Goal: Task Accomplishment & Management: Use online tool/utility

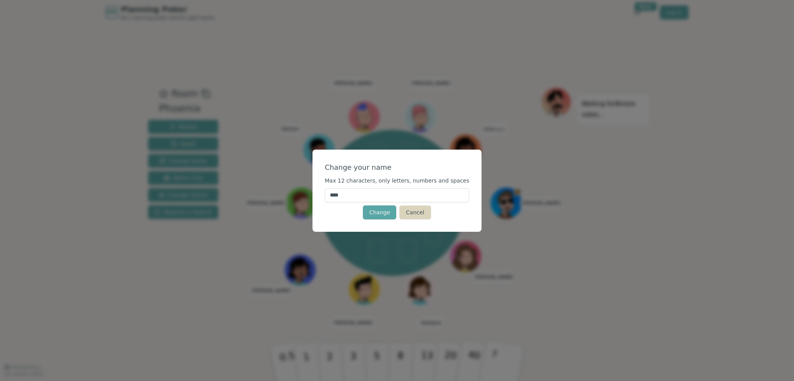
click at [416, 213] on button "Cancel" at bounding box center [415, 213] width 31 height 14
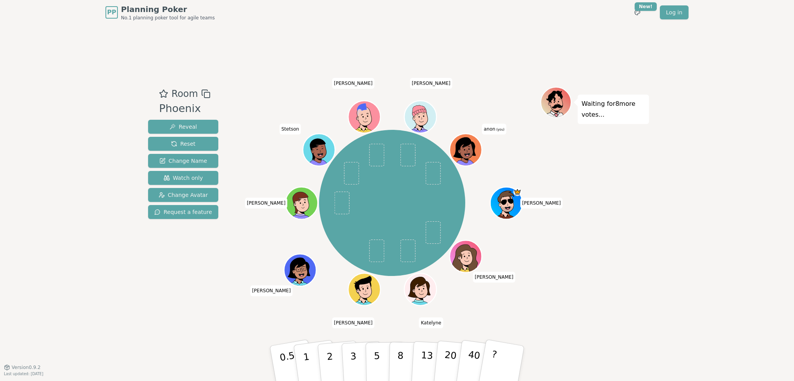
click at [487, 129] on span "anon (you)" at bounding box center [494, 128] width 24 height 11
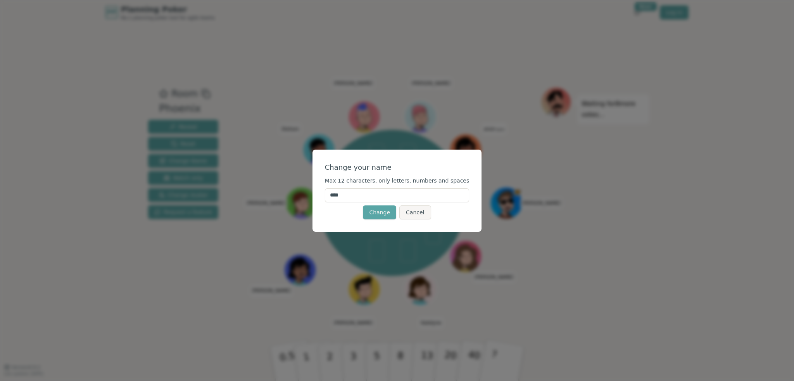
click at [383, 200] on input "****" at bounding box center [397, 196] width 145 height 14
type input "****"
click button "Change" at bounding box center [379, 213] width 33 height 14
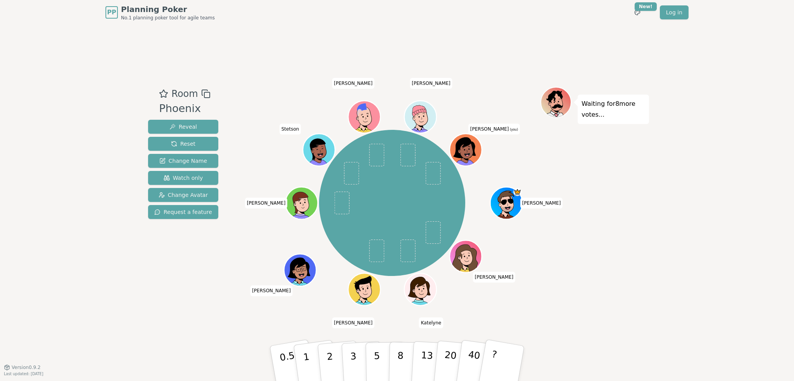
click at [469, 149] on ellipse at bounding box center [469, 149] width 2 height 2
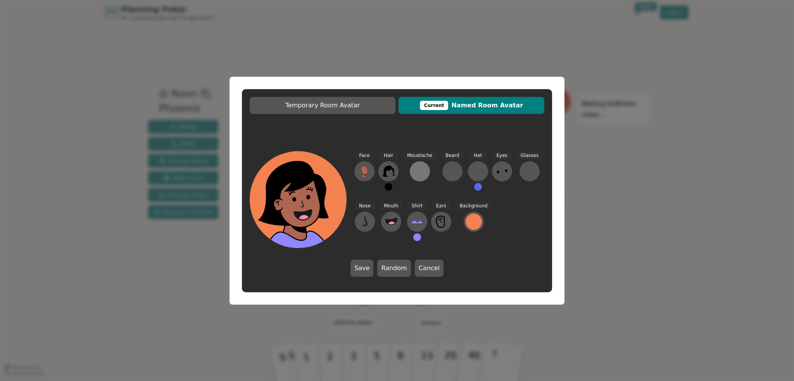
click at [416, 169] on div at bounding box center [420, 171] width 12 height 12
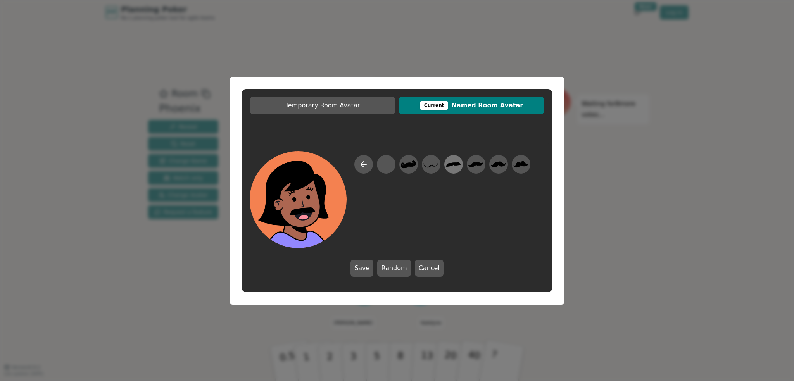
click at [461, 166] on icon at bounding box center [453, 164] width 15 height 17
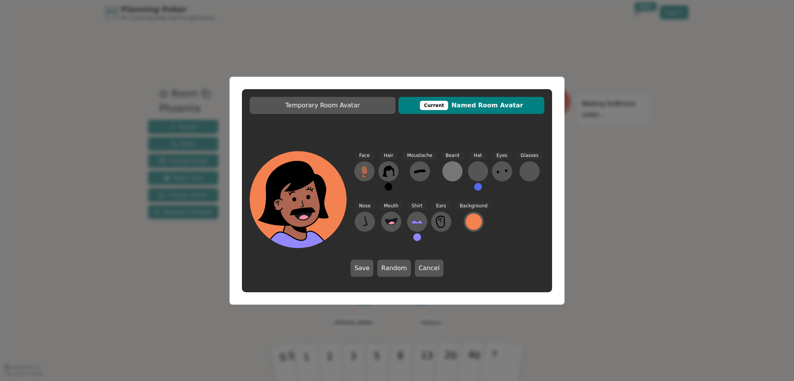
click at [450, 166] on div at bounding box center [453, 171] width 12 height 12
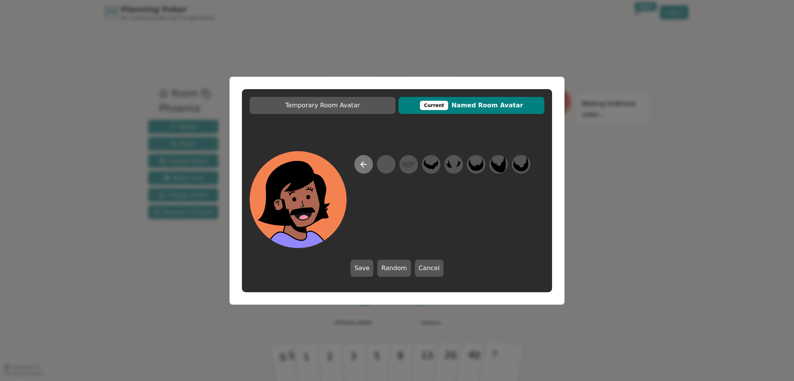
click at [361, 162] on icon at bounding box center [363, 164] width 9 height 9
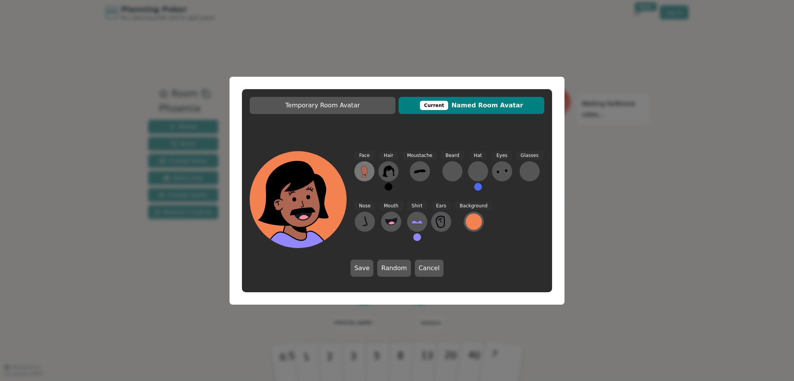
click at [363, 171] on icon at bounding box center [364, 170] width 7 height 9
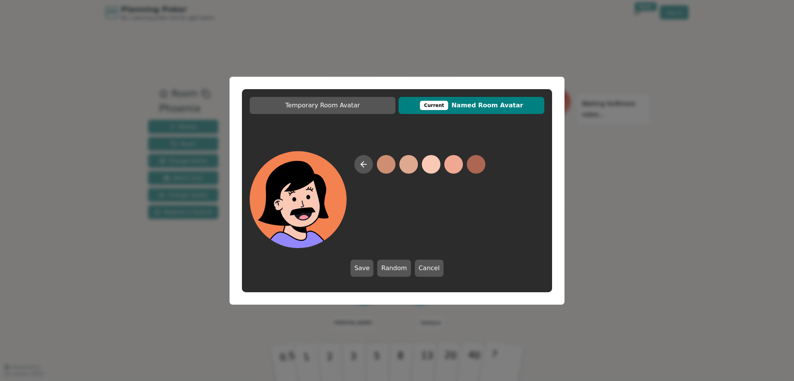
click at [433, 165] on button at bounding box center [431, 164] width 19 height 19
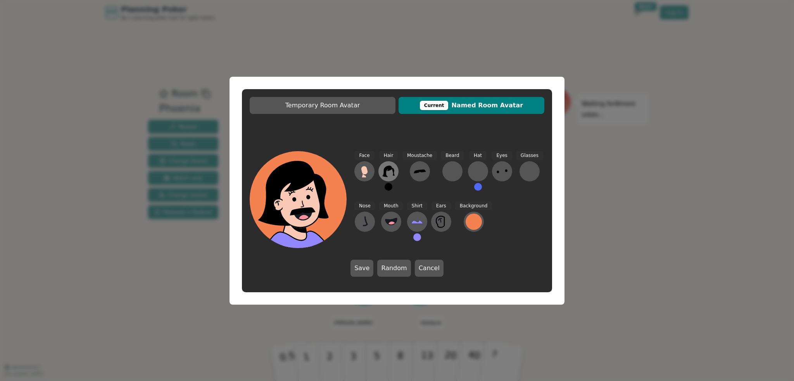
click at [393, 173] on icon at bounding box center [389, 171] width 12 height 12
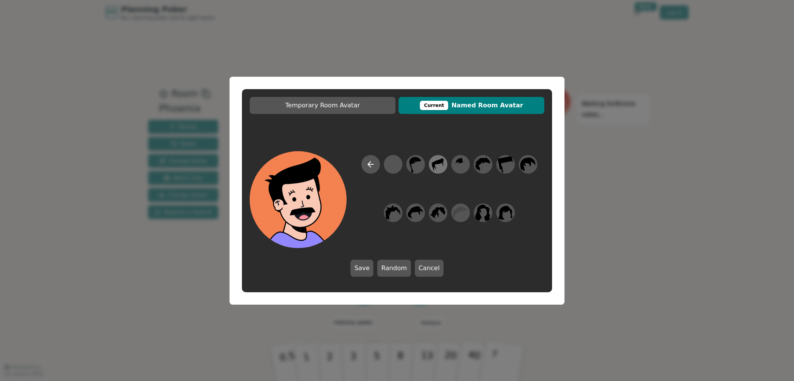
click at [443, 161] on icon at bounding box center [439, 164] width 12 height 12
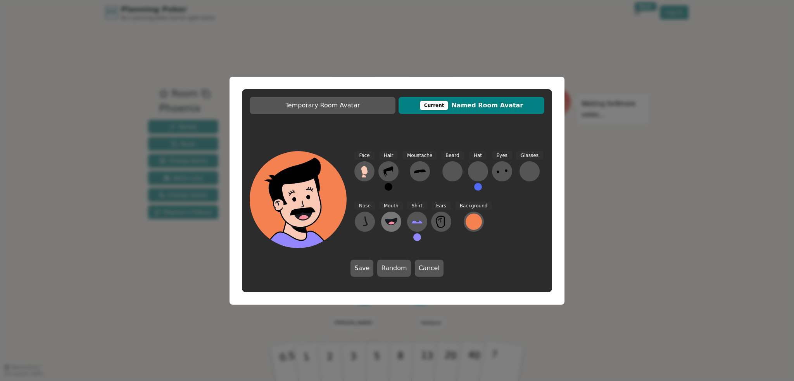
click at [389, 217] on icon at bounding box center [391, 222] width 12 height 12
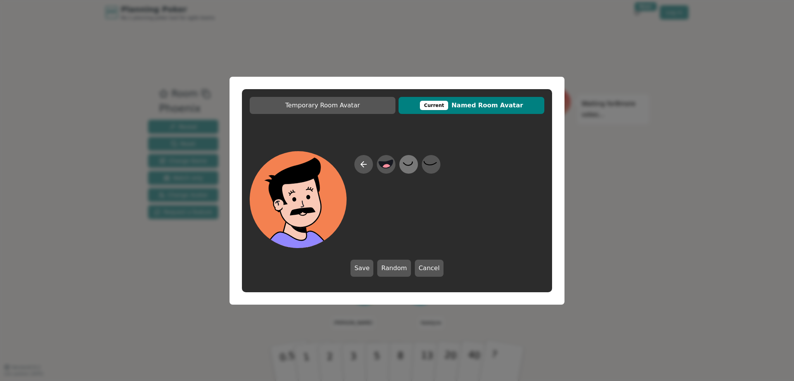
click at [410, 164] on icon at bounding box center [408, 164] width 15 height 17
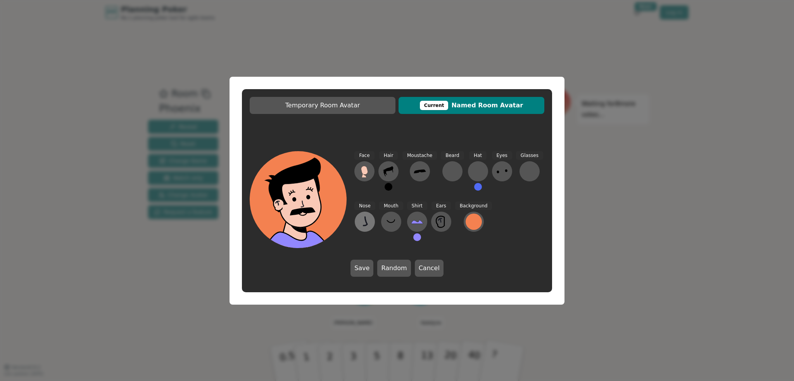
click at [371, 223] on button at bounding box center [365, 222] width 20 height 20
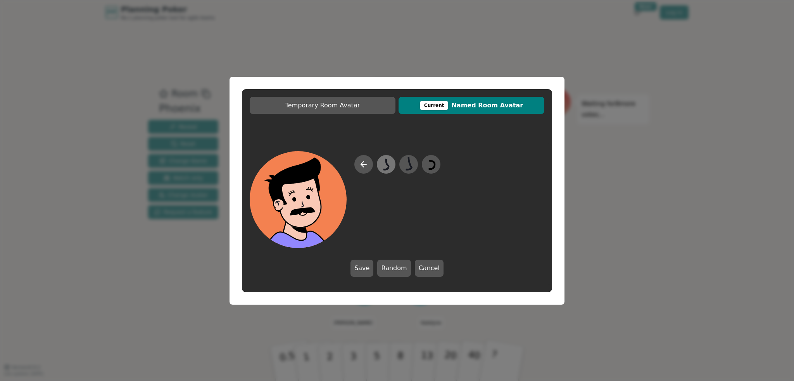
click at [389, 165] on icon at bounding box center [386, 164] width 5 height 11
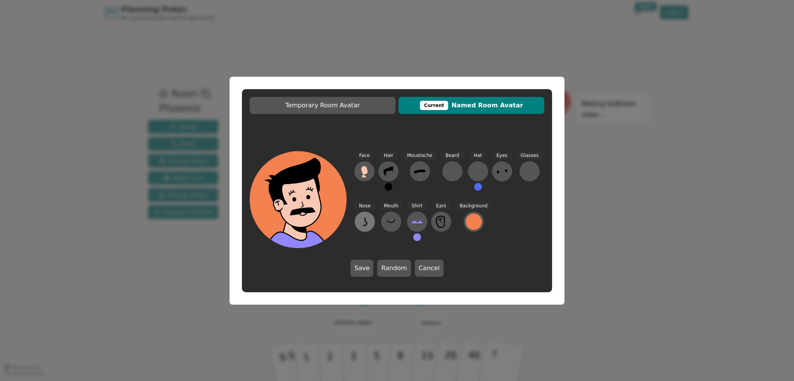
click at [372, 223] on button at bounding box center [365, 222] width 20 height 20
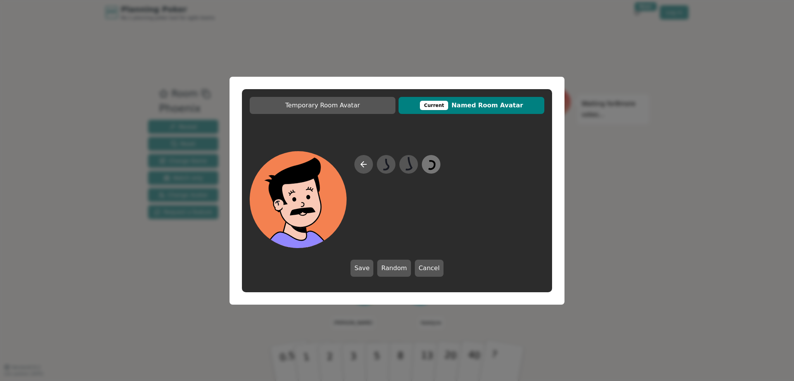
click at [430, 167] on icon at bounding box center [431, 164] width 15 height 17
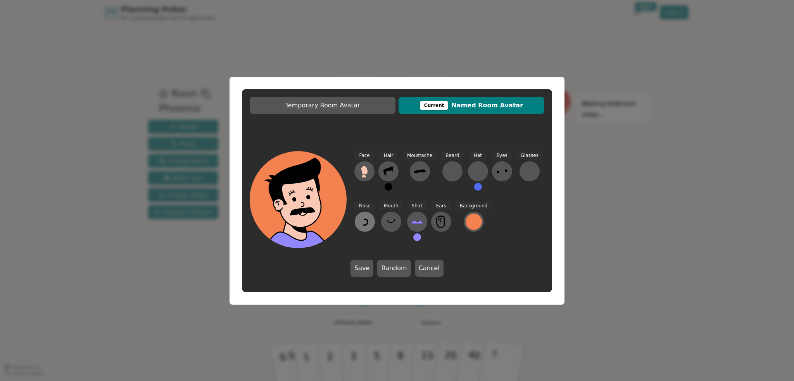
click at [371, 223] on icon at bounding box center [365, 222] width 12 height 12
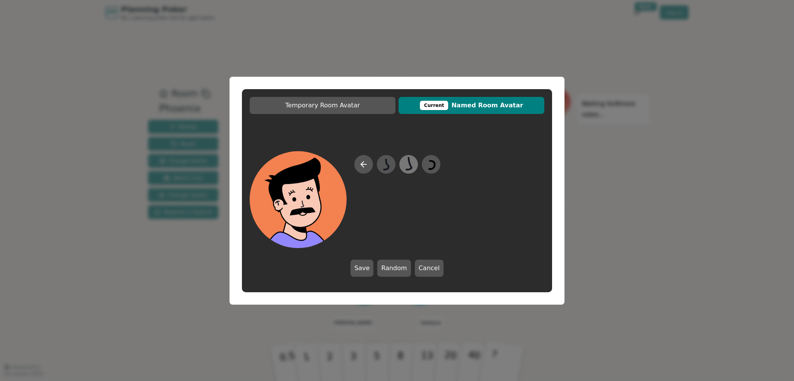
click at [413, 167] on icon at bounding box center [408, 164] width 15 height 17
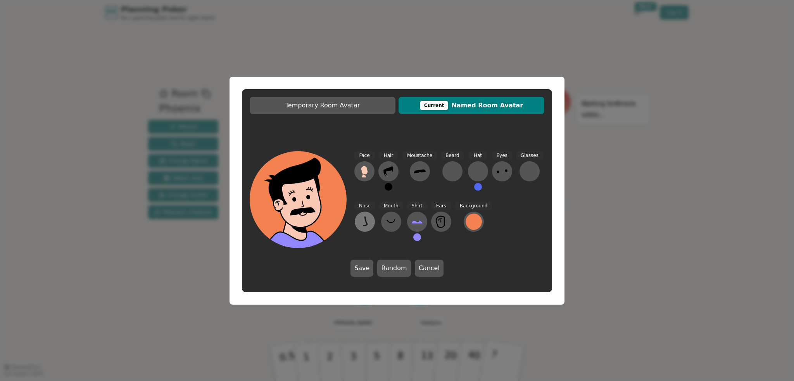
click at [371, 224] on button at bounding box center [365, 222] width 20 height 20
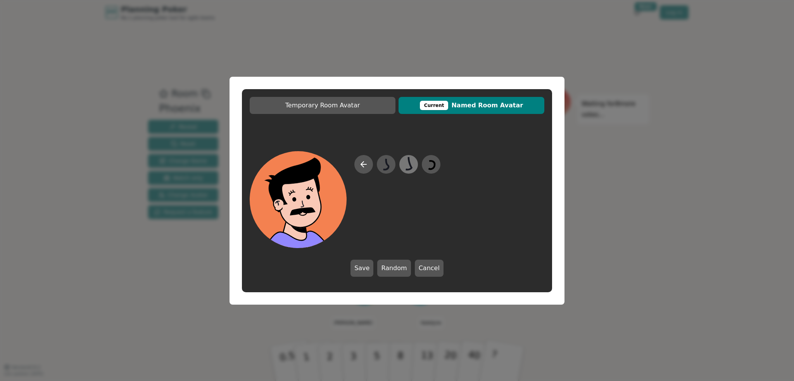
click at [411, 163] on icon at bounding box center [408, 164] width 15 height 17
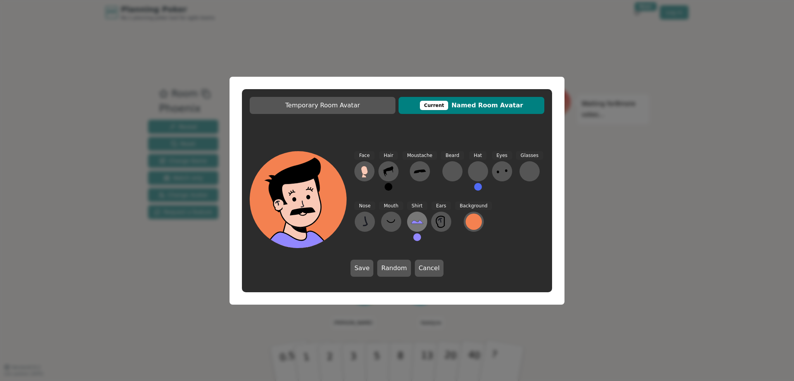
click at [413, 225] on icon at bounding box center [417, 222] width 12 height 12
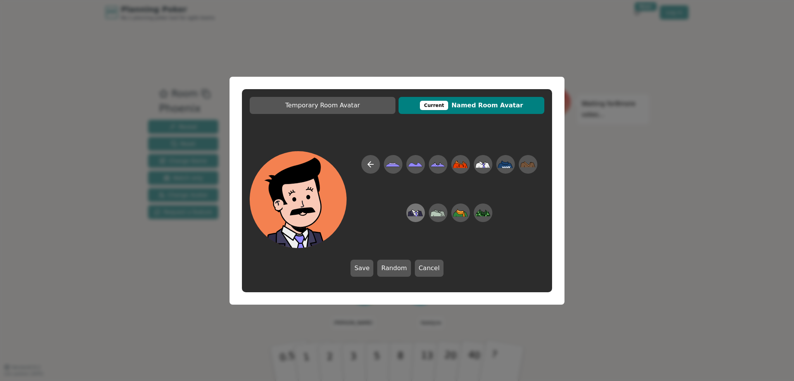
click at [414, 217] on icon at bounding box center [415, 212] width 15 height 17
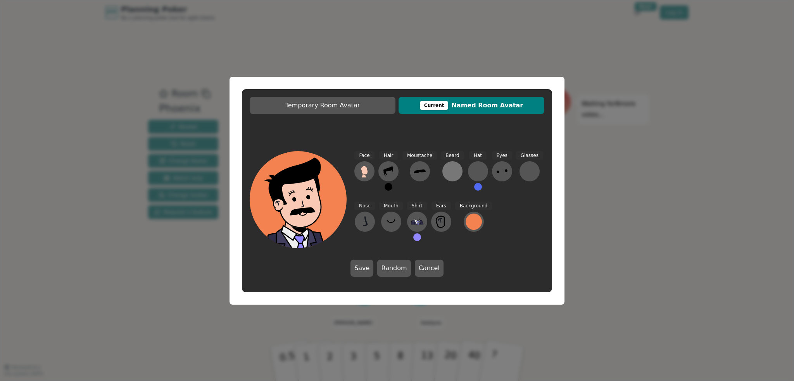
click at [447, 171] on div at bounding box center [453, 171] width 12 height 12
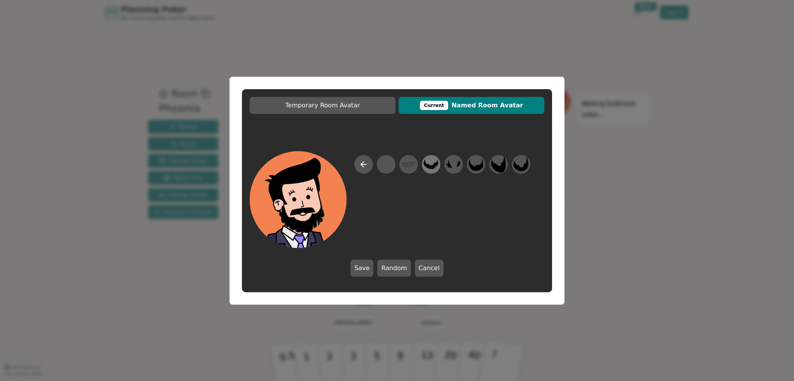
click at [436, 164] on icon at bounding box center [431, 164] width 15 height 10
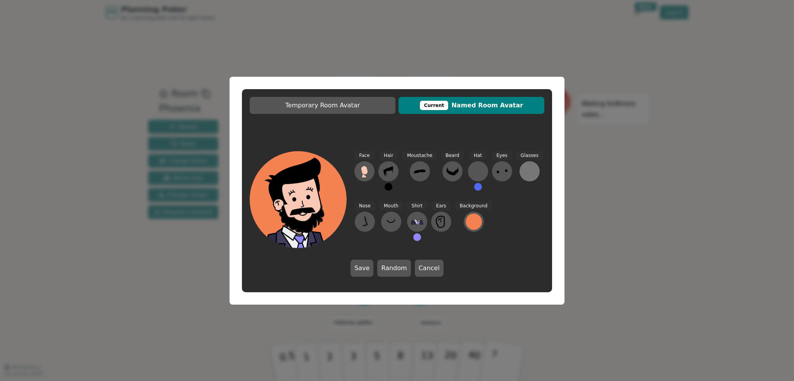
click at [520, 172] on button at bounding box center [530, 171] width 20 height 20
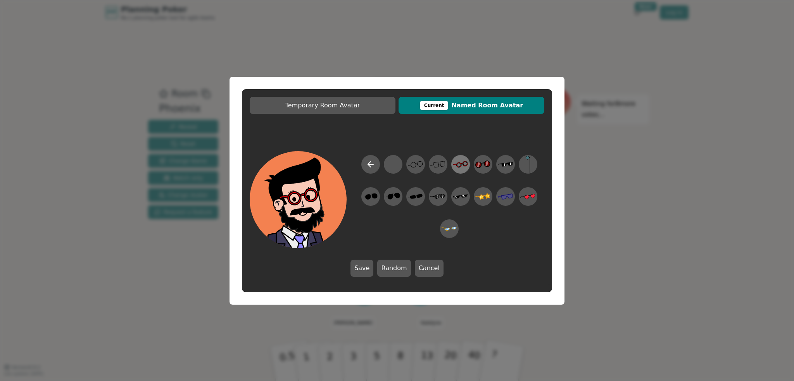
click at [461, 161] on icon at bounding box center [460, 164] width 15 height 17
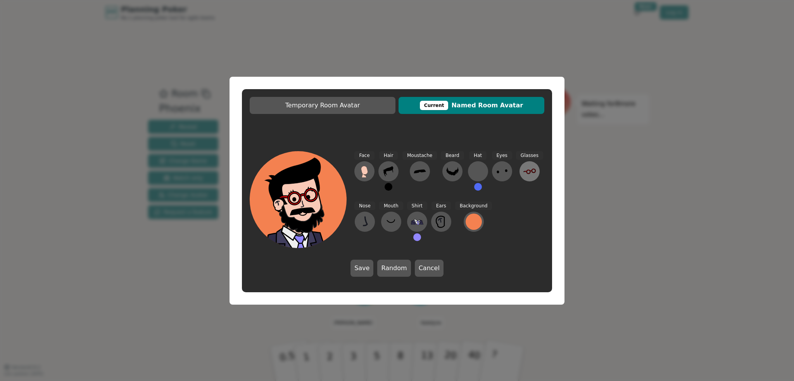
click at [524, 168] on icon at bounding box center [530, 171] width 12 height 12
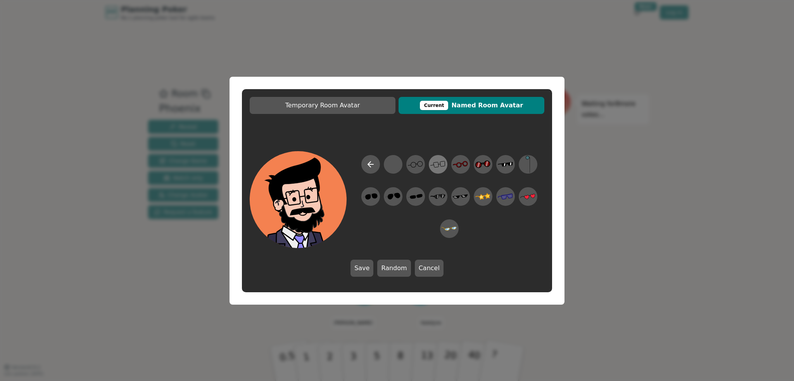
click at [438, 166] on icon at bounding box center [438, 164] width 15 height 17
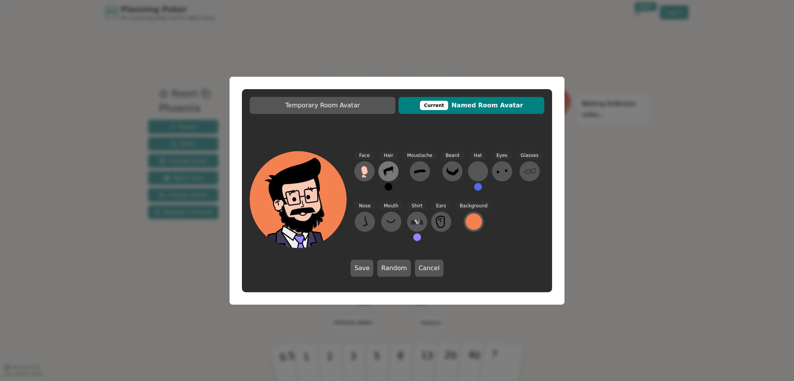
click at [390, 166] on icon at bounding box center [389, 171] width 12 height 12
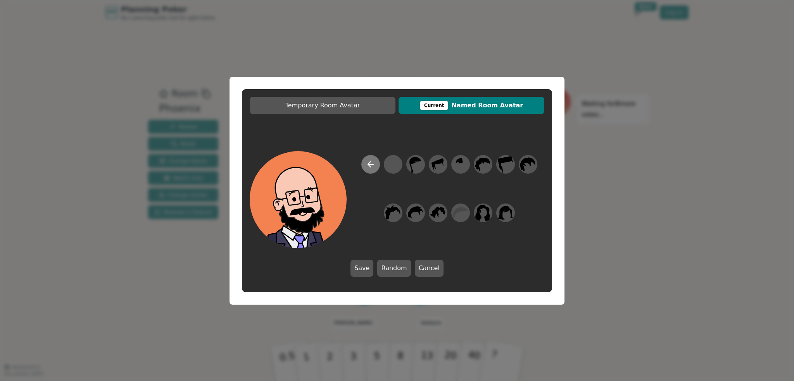
click at [368, 167] on icon at bounding box center [370, 164] width 9 height 9
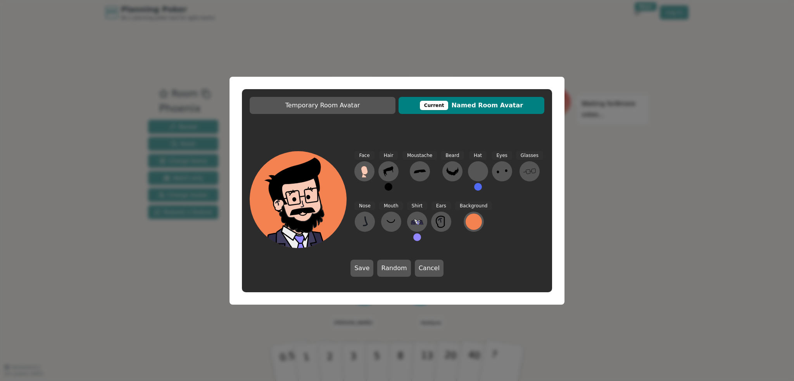
click at [389, 187] on button at bounding box center [389, 187] width 8 height 8
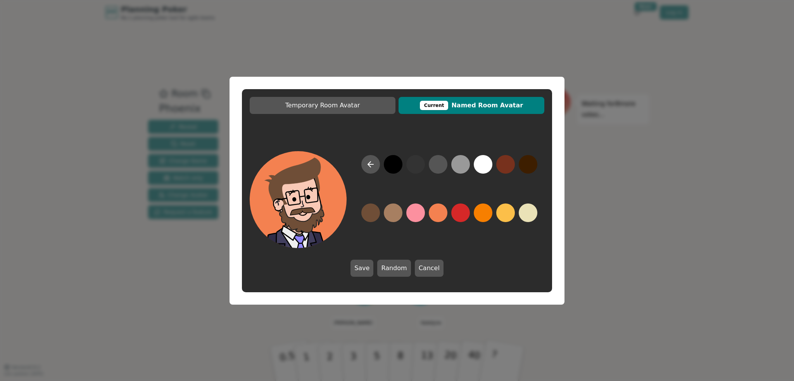
click at [377, 208] on button at bounding box center [371, 213] width 19 height 19
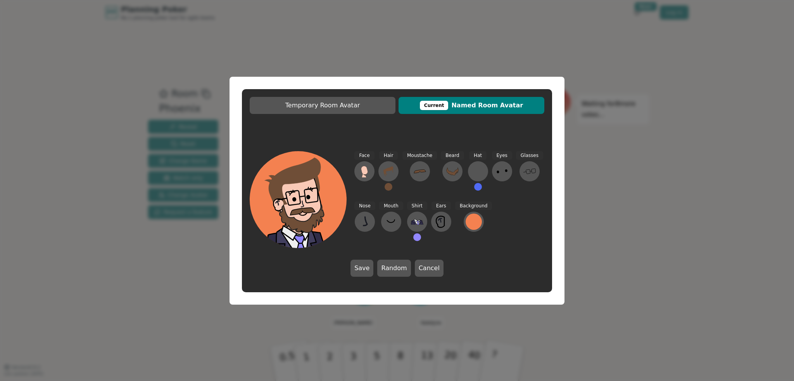
click at [474, 187] on button at bounding box center [478, 187] width 8 height 8
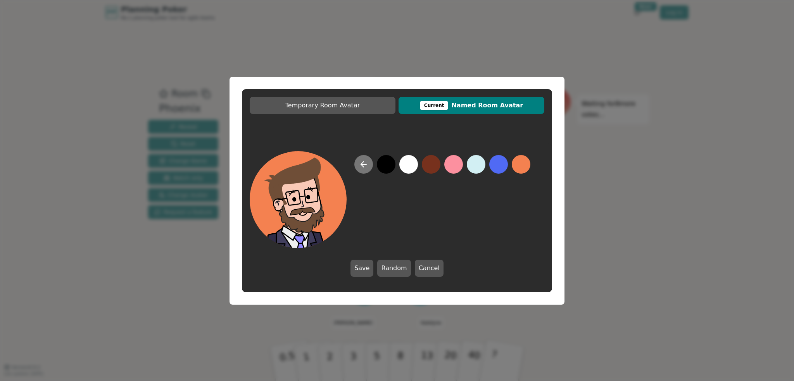
click at [363, 164] on icon at bounding box center [363, 164] width 9 height 9
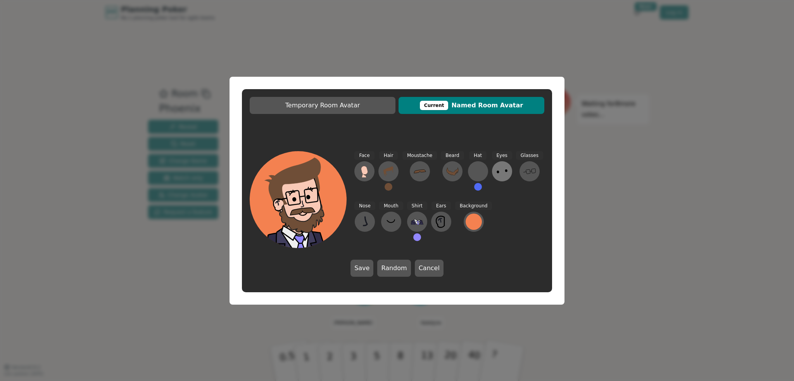
click at [500, 173] on icon at bounding box center [502, 171] width 12 height 12
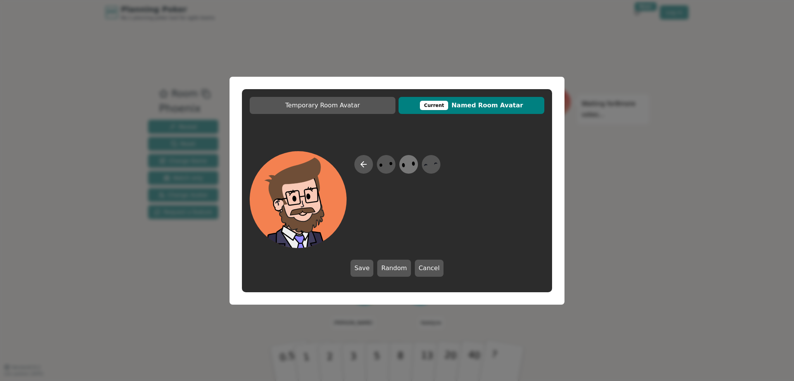
click at [417, 165] on div at bounding box center [409, 164] width 22 height 25
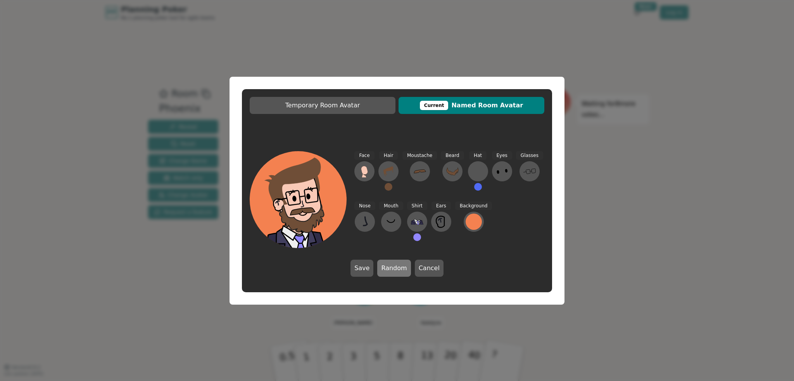
click at [399, 265] on button "Random" at bounding box center [393, 268] width 33 height 17
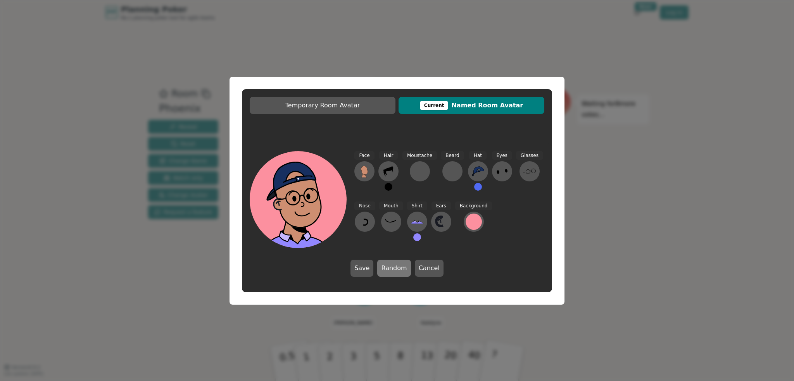
click at [399, 265] on button "Random" at bounding box center [393, 268] width 33 height 17
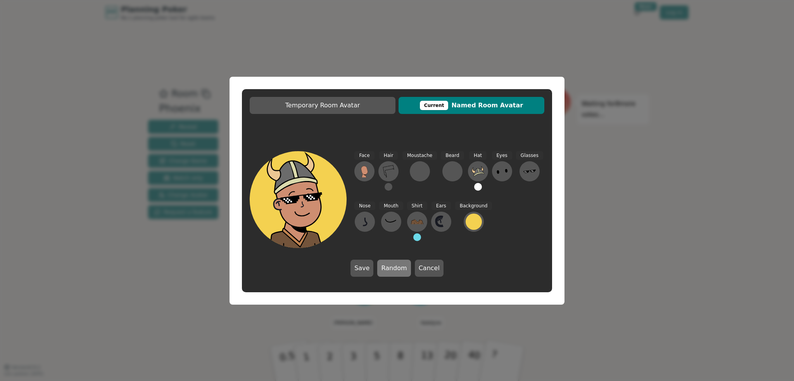
click at [399, 265] on button "Random" at bounding box center [393, 268] width 33 height 17
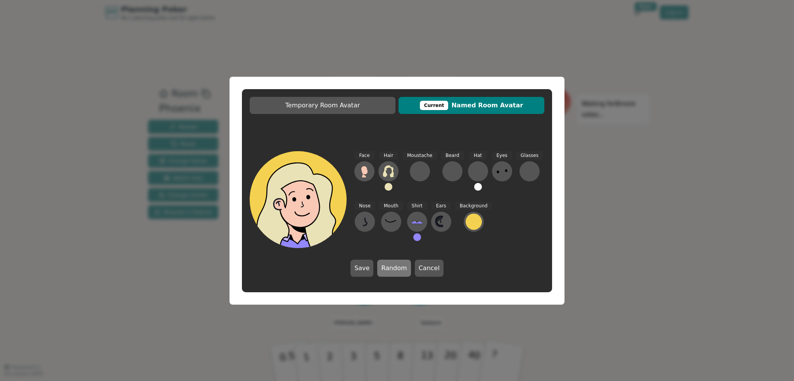
click at [399, 263] on button "Random" at bounding box center [393, 268] width 33 height 17
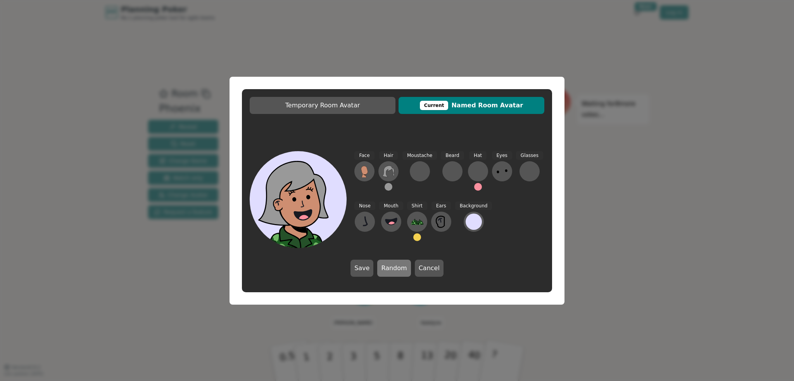
click at [399, 263] on button "Random" at bounding box center [393, 268] width 33 height 17
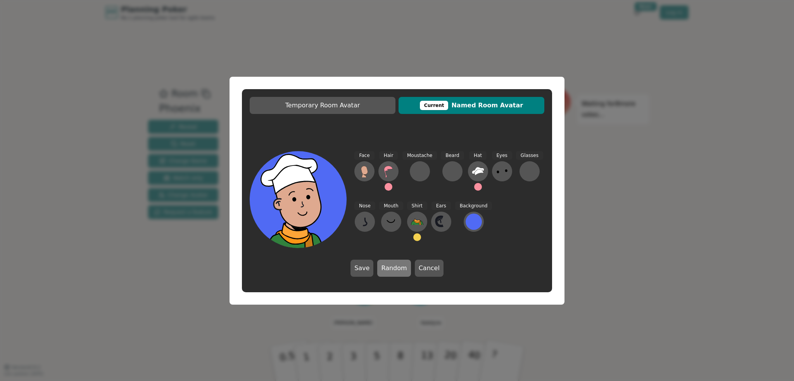
click at [399, 263] on button "Random" at bounding box center [393, 268] width 33 height 17
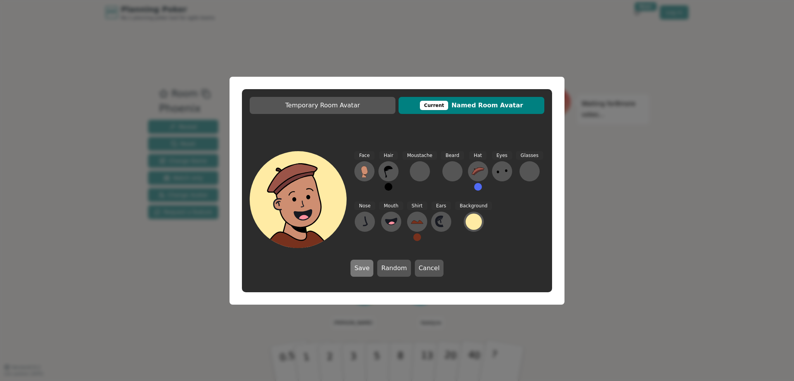
click at [367, 270] on button "Save" at bounding box center [362, 268] width 23 height 17
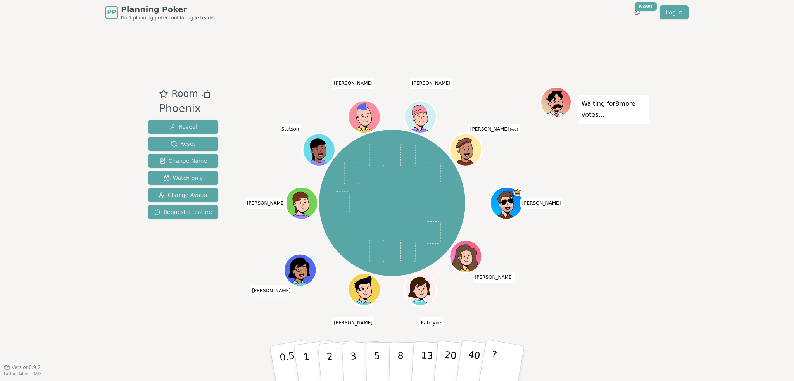
click at [178, 287] on div "Room Phoenix Reveal Reset Change Name Watch only Change Avatar Request a feature" at bounding box center [183, 196] width 76 height 218
click at [350, 360] on button "3" at bounding box center [362, 364] width 42 height 61
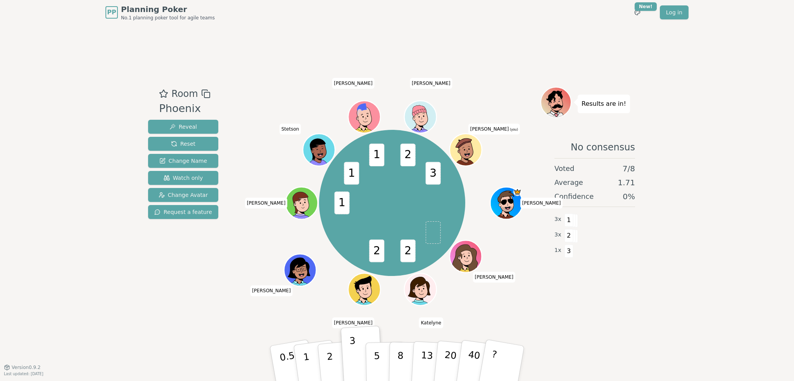
click at [437, 175] on span "3" at bounding box center [433, 173] width 15 height 23
drag, startPoint x: 308, startPoint y: 367, endPoint x: 439, endPoint y: 178, distance: 230.3
click at [439, 181] on div "Room Phoenix Reveal Reset Change Name Watch only Change Avatar Request a featur…" at bounding box center [397, 196] width 504 height 218
click at [434, 180] on span "3" at bounding box center [433, 173] width 15 height 23
click at [308, 359] on p "1" at bounding box center [308, 365] width 12 height 42
